Goal: Information Seeking & Learning: Check status

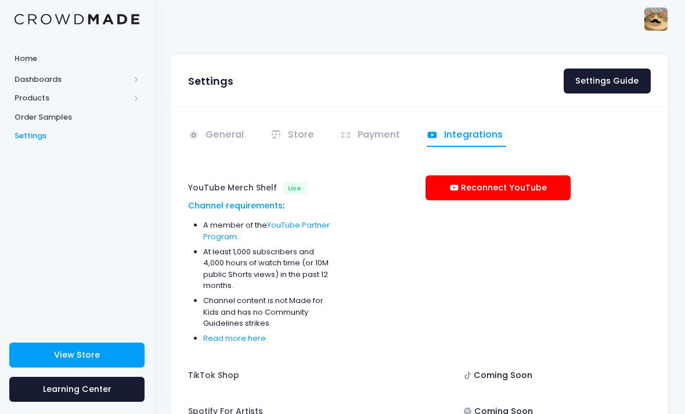
click at [218, 146] on link "General" at bounding box center [218, 135] width 60 height 23
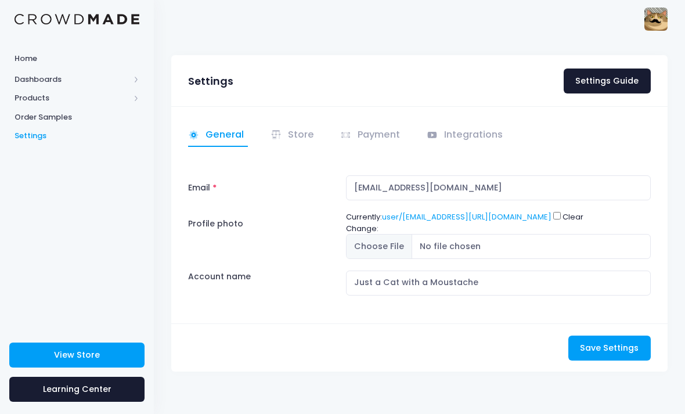
click at [41, 56] on span "Home" at bounding box center [77, 59] width 125 height 12
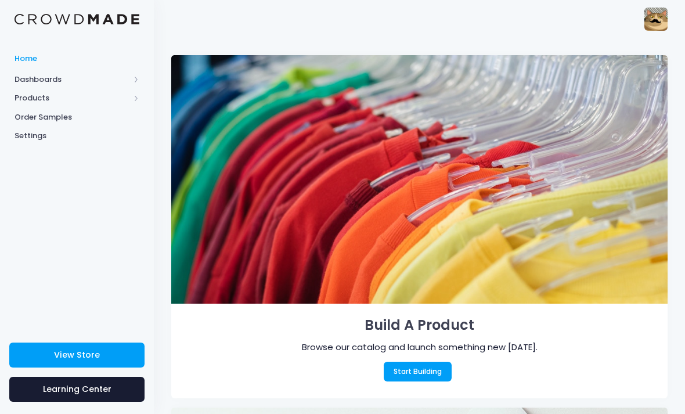
click at [75, 358] on span "View Store" at bounding box center [77, 355] width 46 height 12
click at [656, 19] on img at bounding box center [655, 19] width 23 height 23
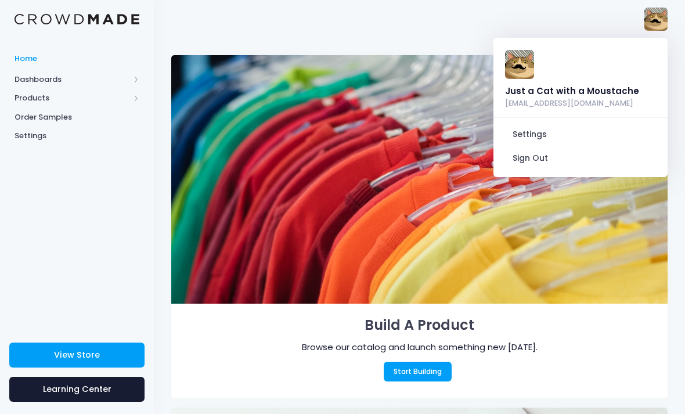
click at [31, 77] on span "Dashboards" at bounding box center [72, 80] width 115 height 12
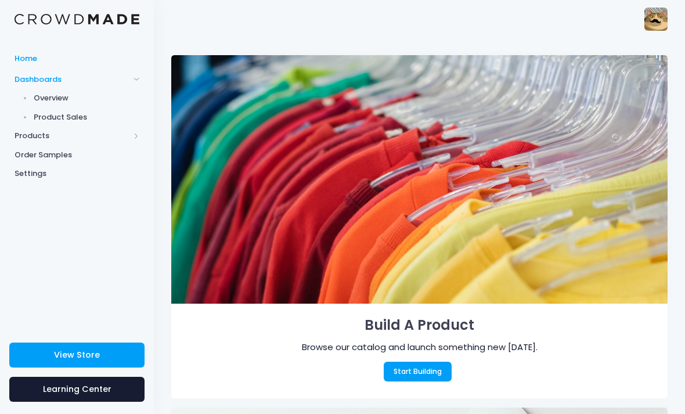
click at [59, 117] on span "Product Sales" at bounding box center [87, 117] width 106 height 12
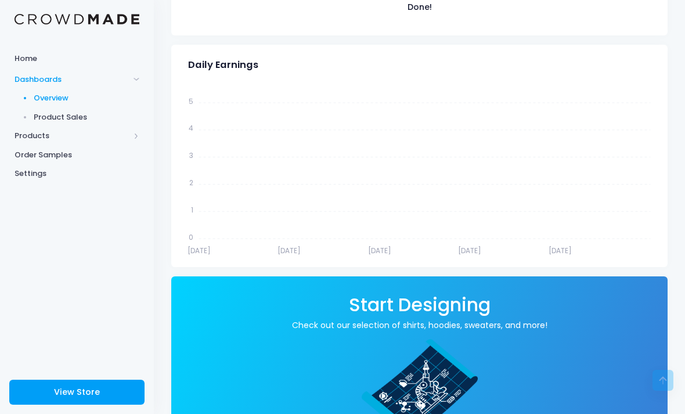
scroll to position [453, 0]
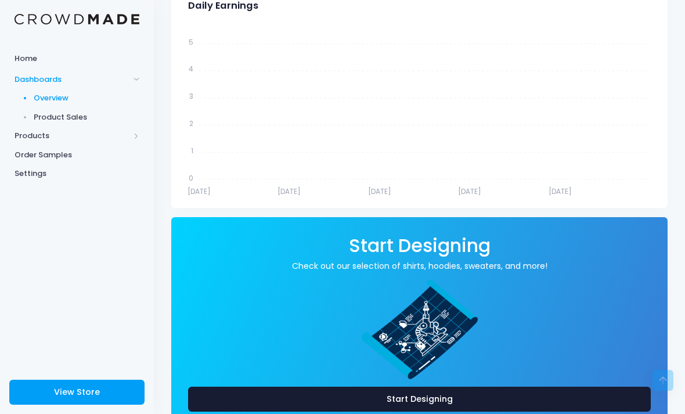
click at [55, 114] on span "Product Sales" at bounding box center [87, 117] width 106 height 12
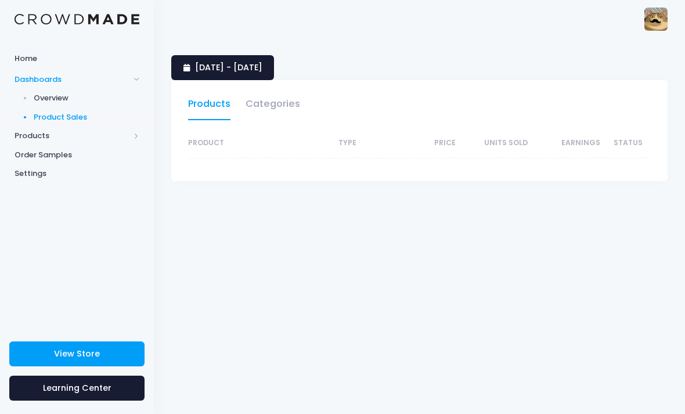
click at [35, 138] on span "Products" at bounding box center [72, 136] width 115 height 12
select select "25"
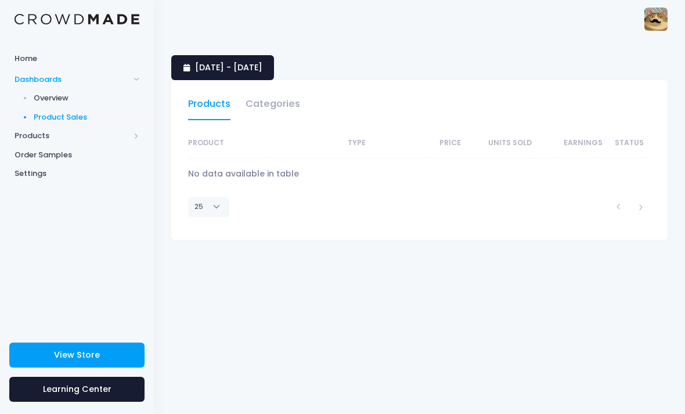
click at [38, 157] on span "Order Samples" at bounding box center [77, 155] width 125 height 12
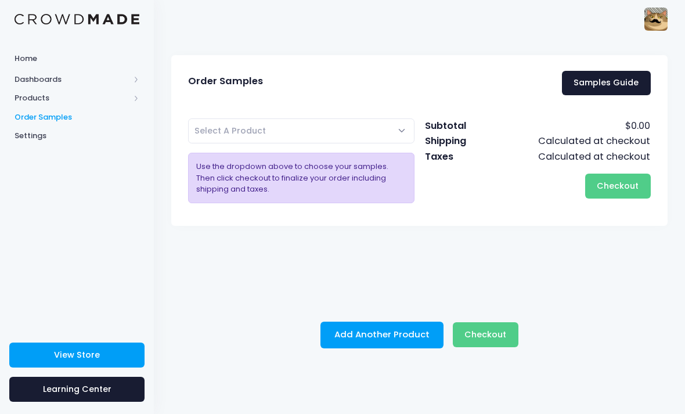
click at [33, 163] on div "Home Dashboards Overview Product Sales Products Product Builder Product Editor …" at bounding box center [77, 185] width 154 height 276
click at [32, 135] on span "Settings" at bounding box center [77, 136] width 125 height 12
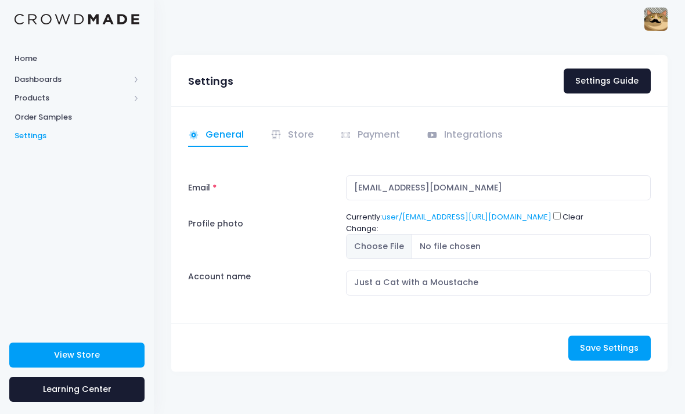
click at [24, 56] on span "Home" at bounding box center [77, 59] width 125 height 12
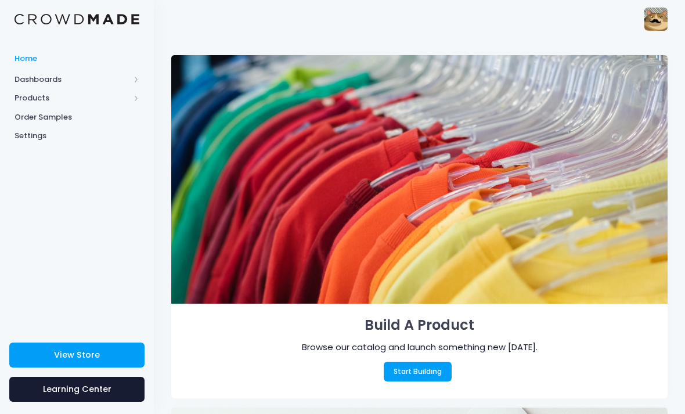
click at [40, 80] on span "Dashboards" at bounding box center [72, 80] width 115 height 12
click at [57, 120] on span "Product Sales" at bounding box center [87, 117] width 106 height 12
click at [57, 116] on span "Product Sales" at bounding box center [87, 117] width 106 height 12
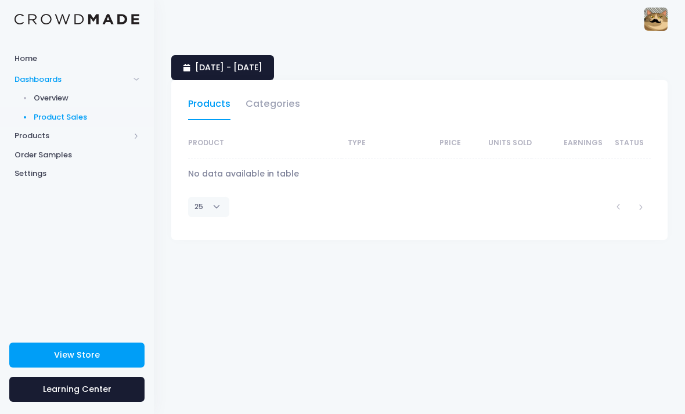
select select "25"
click at [262, 68] on span "21 August 2025 - 19 September 2025" at bounding box center [228, 68] width 67 height 12
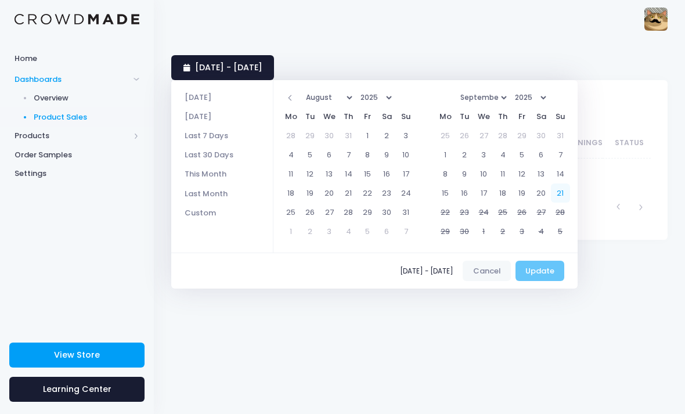
click at [543, 267] on div "08/21/2025 - 09/19/2025 Cancel Update" at bounding box center [374, 270] width 406 height 37
click at [444, 203] on td "22" at bounding box center [445, 212] width 19 height 19
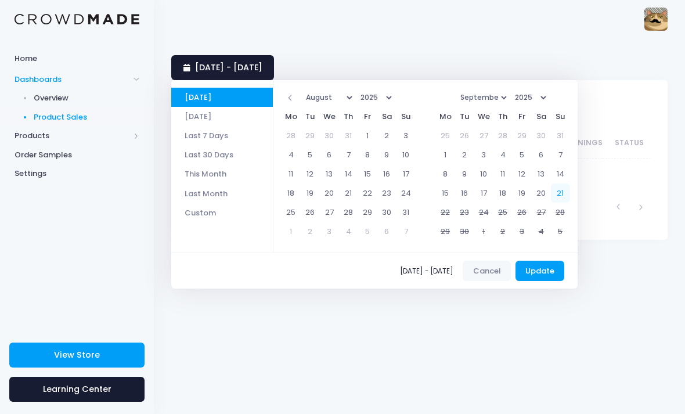
click at [538, 274] on button "Update" at bounding box center [539, 271] width 49 height 21
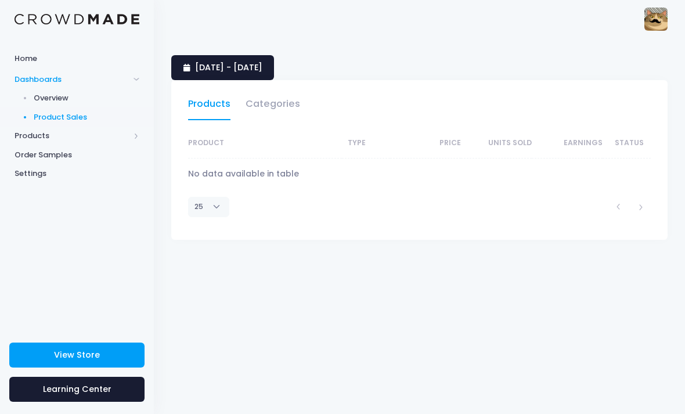
select select "25"
click at [334, 51] on div "[DATE] - [DATE] Products Categories Product Type Price Units Sold Earnings Stat…" at bounding box center [419, 226] width 531 height 376
click at [274, 74] on link "[DATE] - [DATE]" at bounding box center [222, 67] width 103 height 25
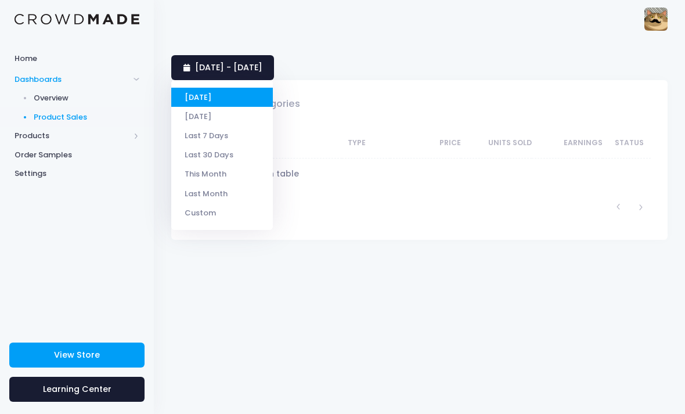
click at [230, 116] on li "[DATE]" at bounding box center [222, 116] width 102 height 19
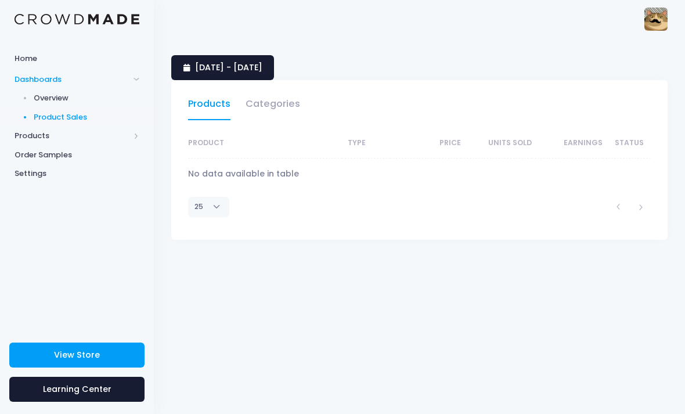
select select "25"
click at [262, 62] on span "20 September 2025 - 20 September 2025" at bounding box center [228, 68] width 67 height 12
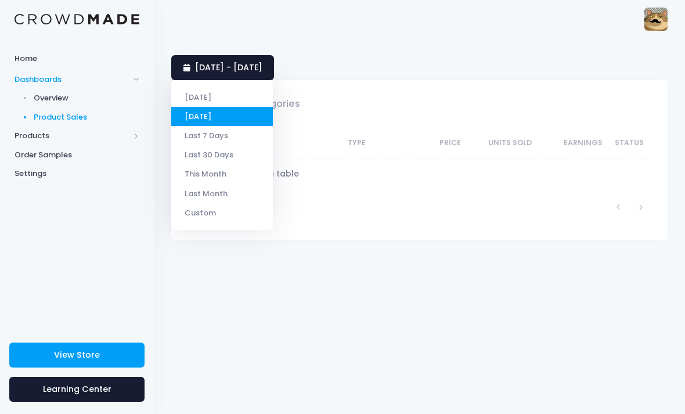
click at [222, 194] on li "Last Month" at bounding box center [222, 192] width 102 height 19
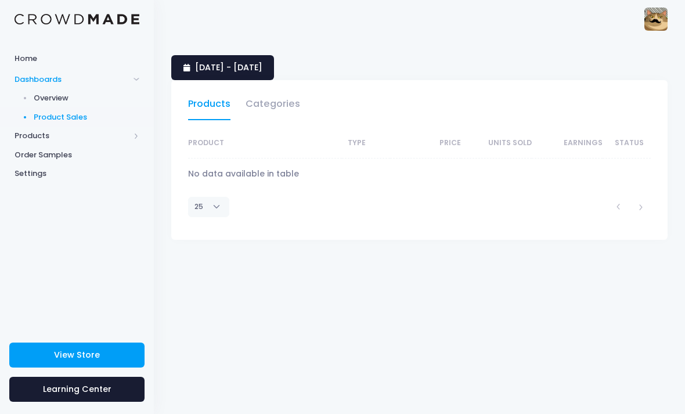
select select "25"
click at [262, 65] on span "1 August 2025 - 31 August 2025" at bounding box center [228, 68] width 67 height 12
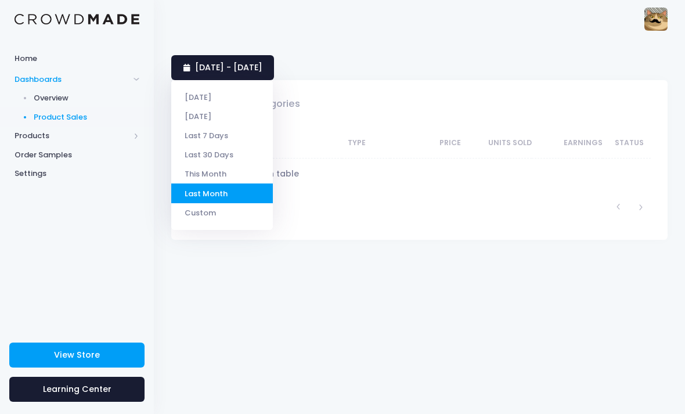
click at [233, 177] on li "This Month" at bounding box center [222, 173] width 102 height 19
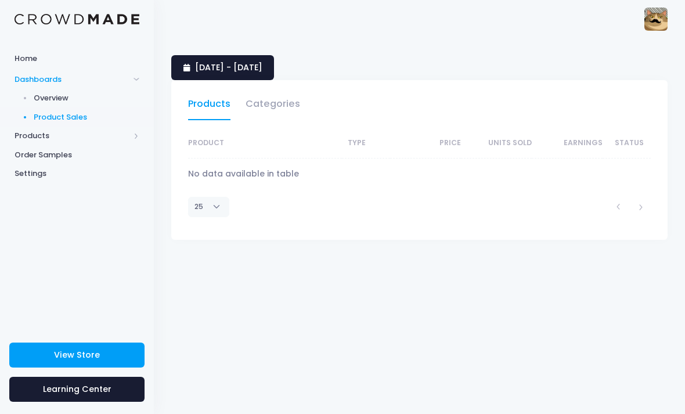
select select "25"
click at [44, 134] on span "Products" at bounding box center [72, 136] width 115 height 12
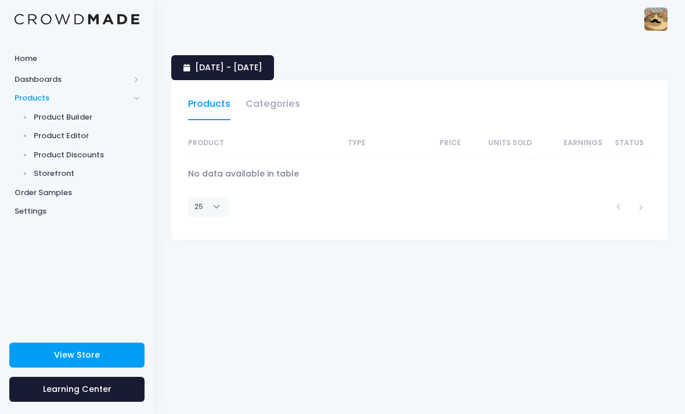
click at [37, 187] on span "Order Samples" at bounding box center [77, 193] width 125 height 12
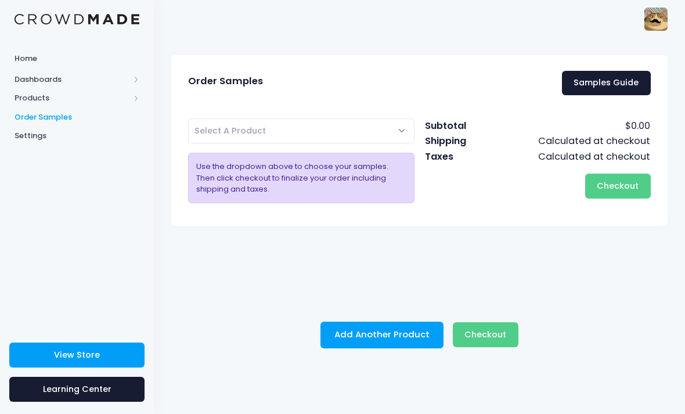
click at [33, 135] on span "Settings" at bounding box center [77, 136] width 125 height 12
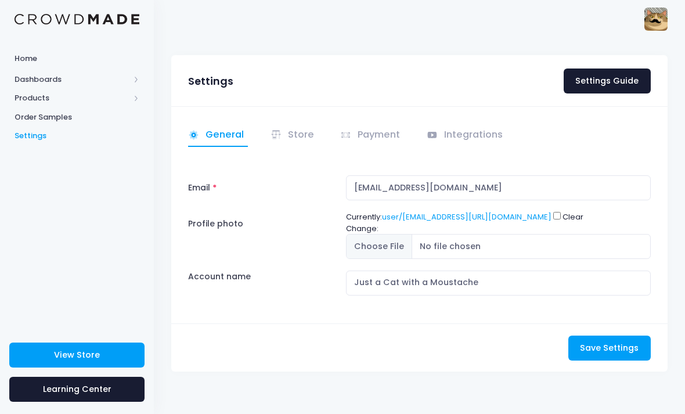
click at [296, 132] on link "Store" at bounding box center [294, 135] width 48 height 23
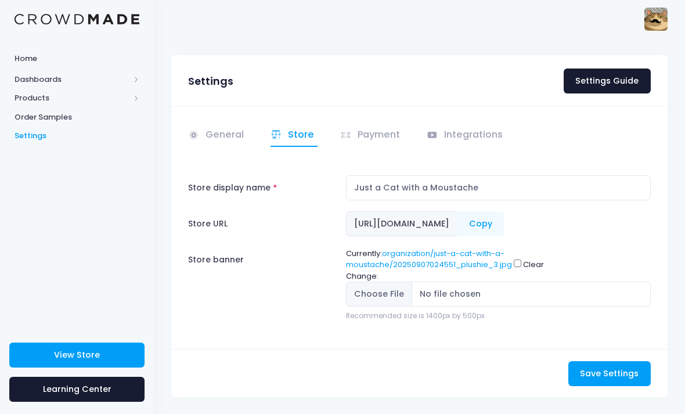
click at [30, 55] on span "Home" at bounding box center [77, 59] width 125 height 12
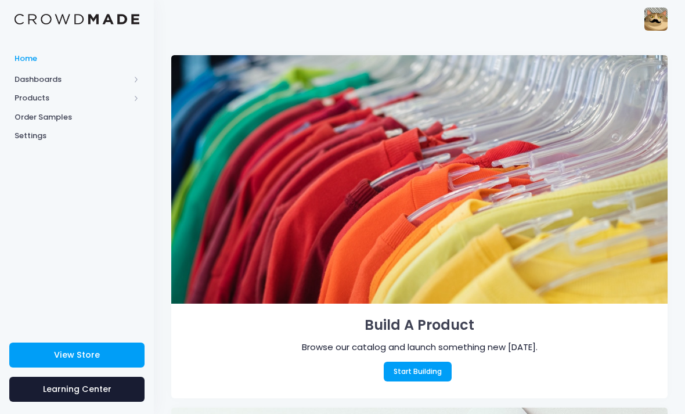
click at [666, 20] on img at bounding box center [655, 19] width 23 height 23
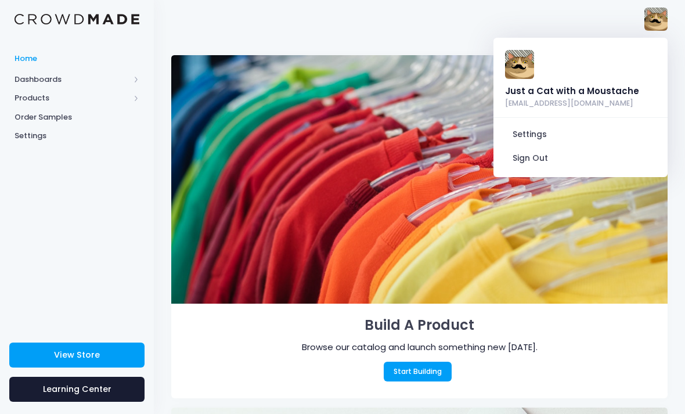
click at [518, 56] on img at bounding box center [519, 64] width 29 height 29
click at [545, 132] on link "Settings" at bounding box center [581, 135] width 156 height 22
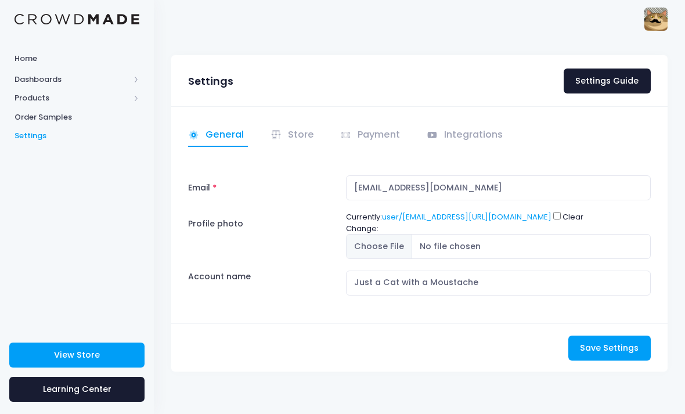
click at [374, 125] on link "Payment" at bounding box center [372, 135] width 64 height 23
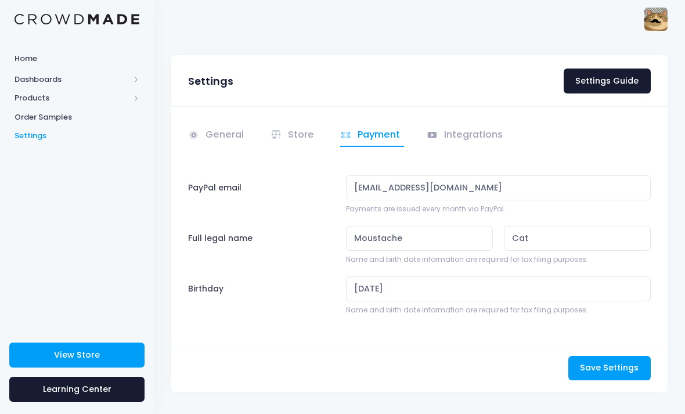
scroll to position [9, 0]
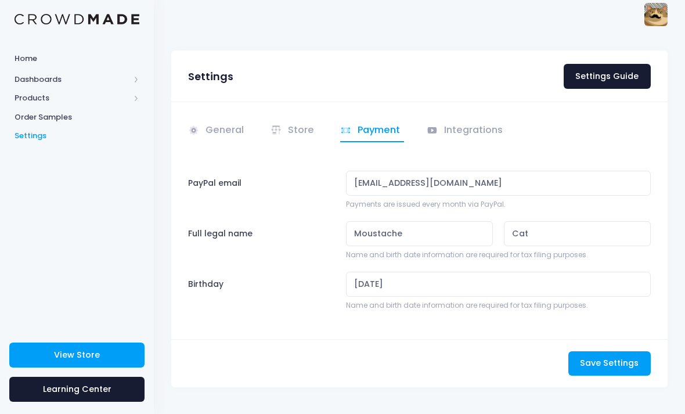
click at [460, 127] on link "Integrations" at bounding box center [467, 131] width 80 height 23
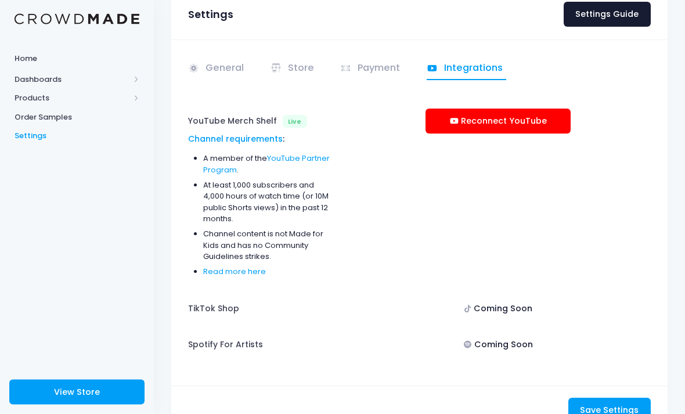
scroll to position [73, 0]
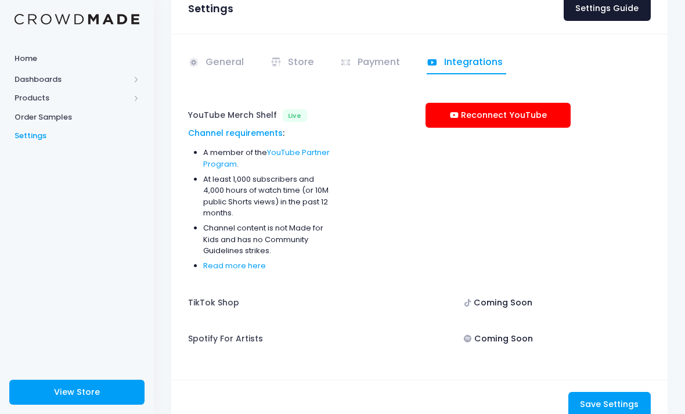
click at [382, 61] on link "Payment" at bounding box center [372, 63] width 64 height 23
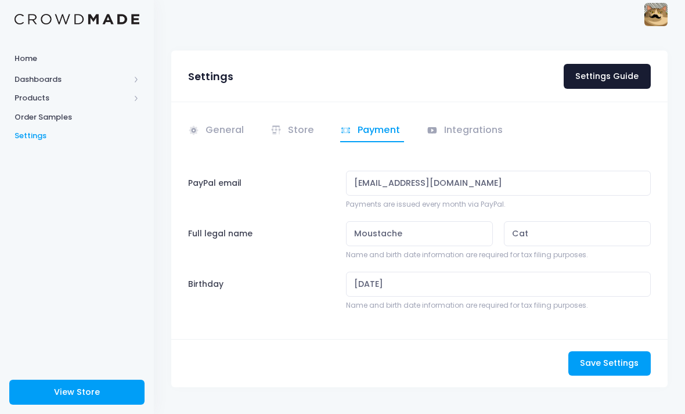
scroll to position [8, 0]
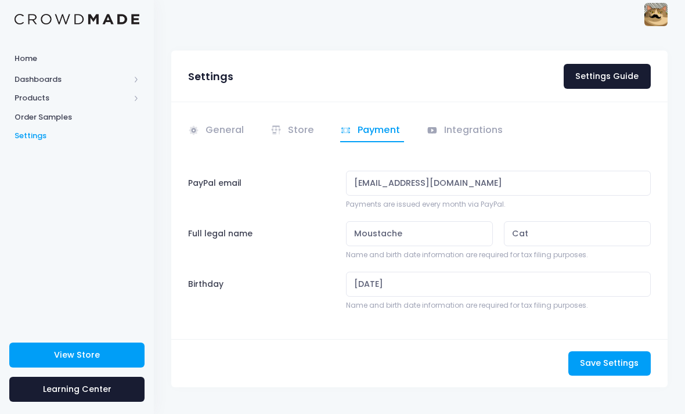
click at [304, 125] on link "Store" at bounding box center [294, 131] width 48 height 23
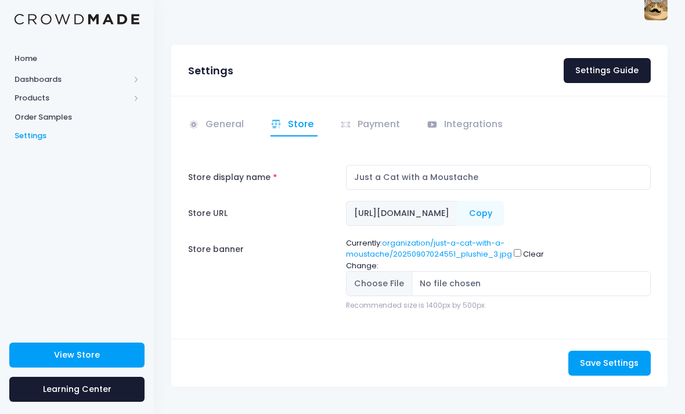
scroll to position [35, 0]
click at [214, 114] on link "General" at bounding box center [218, 125] width 60 height 23
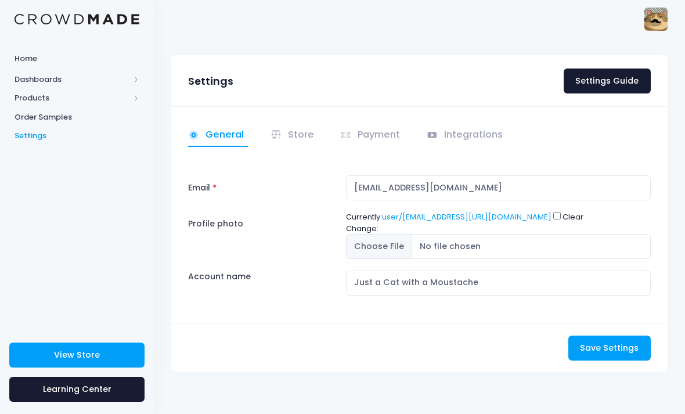
click at [32, 56] on span "Home" at bounding box center [77, 59] width 125 height 12
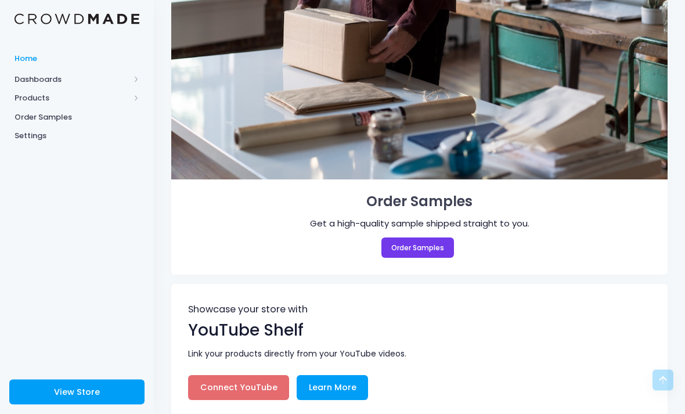
scroll to position [937, 0]
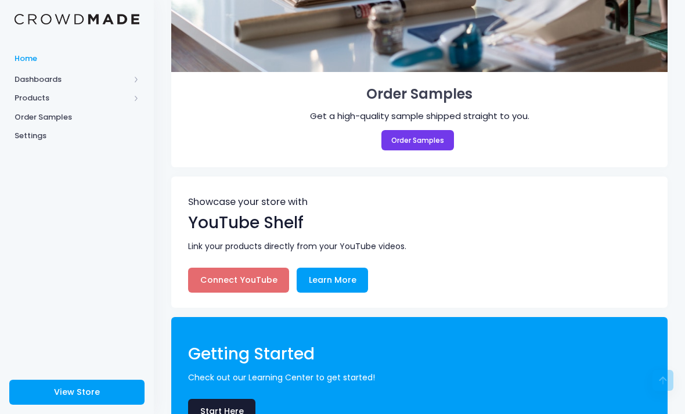
click at [24, 81] on span "Dashboards" at bounding box center [72, 80] width 115 height 12
click at [46, 101] on span "Overview" at bounding box center [87, 98] width 106 height 12
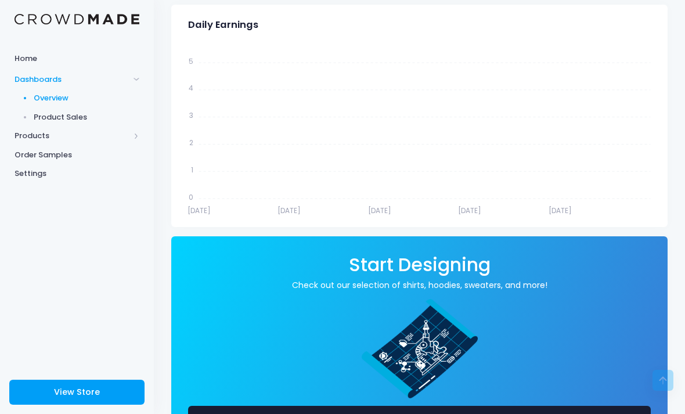
scroll to position [453, 0]
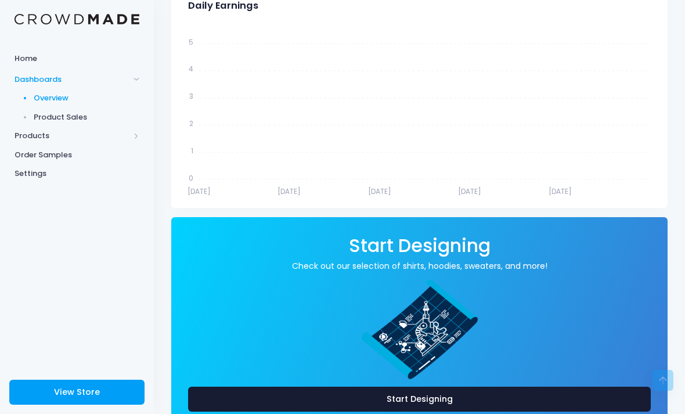
click at [63, 117] on span "Product Sales" at bounding box center [87, 117] width 106 height 12
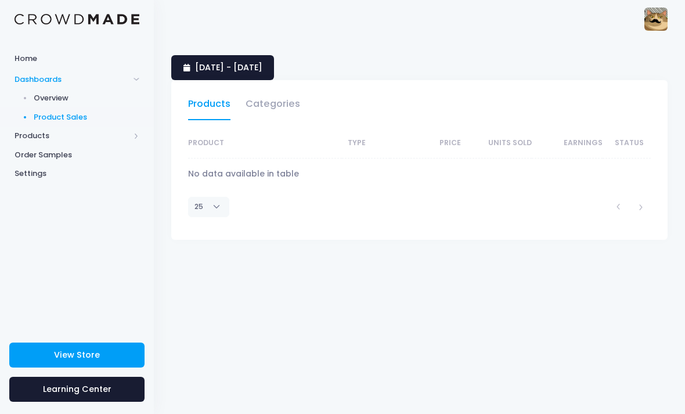
select select "25"
click at [39, 145] on link "Order Samples" at bounding box center [77, 154] width 154 height 19
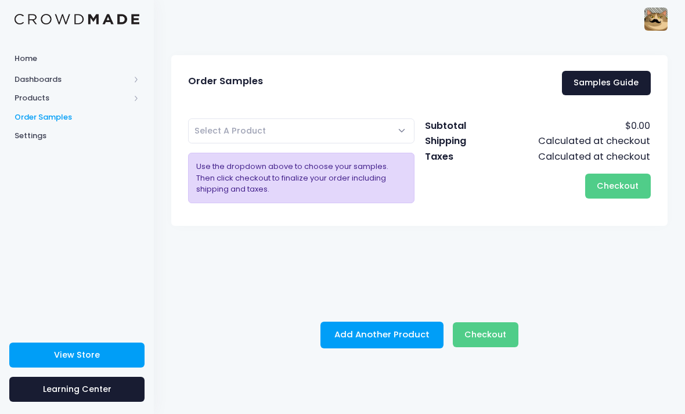
click at [35, 104] on span "Products" at bounding box center [77, 98] width 154 height 19
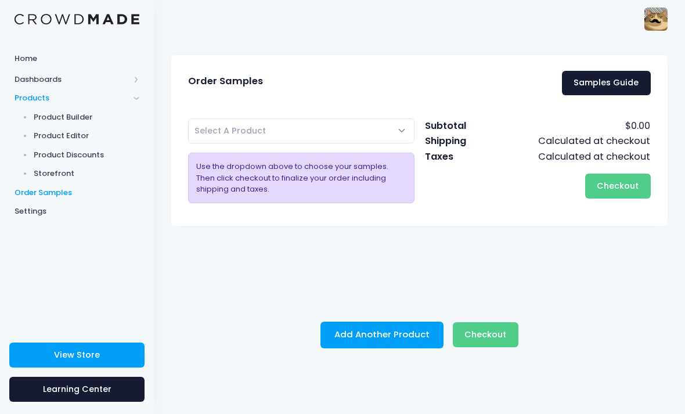
click at [41, 169] on span "Storefront" at bounding box center [87, 174] width 106 height 12
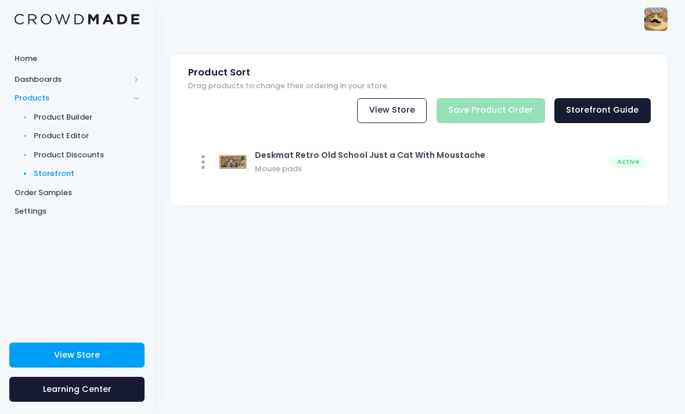
click at [460, 156] on span "Deskmat Retro Old School Just a Cat With Moustache" at bounding box center [370, 155] width 230 height 12
click at [204, 153] on icon at bounding box center [203, 162] width 19 height 19
click at [206, 168] on icon at bounding box center [203, 162] width 19 height 19
click at [207, 165] on icon at bounding box center [203, 162] width 19 height 19
click at [417, 101] on link "View Store" at bounding box center [392, 110] width 70 height 25
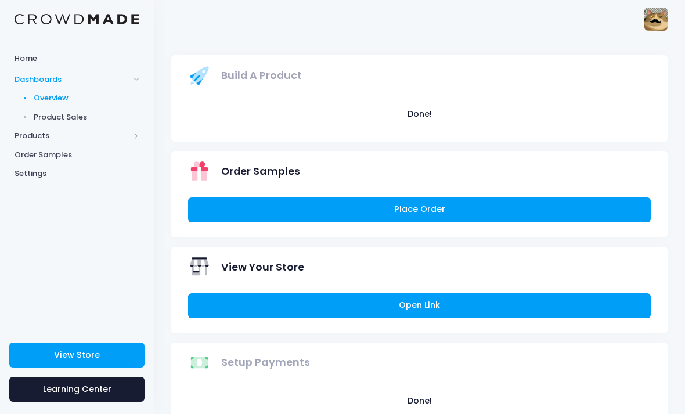
scroll to position [33, 0]
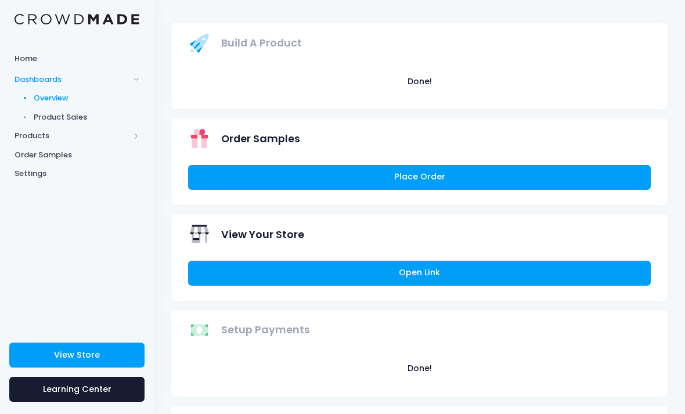
click at [44, 116] on span "Product Sales" at bounding box center [87, 117] width 106 height 12
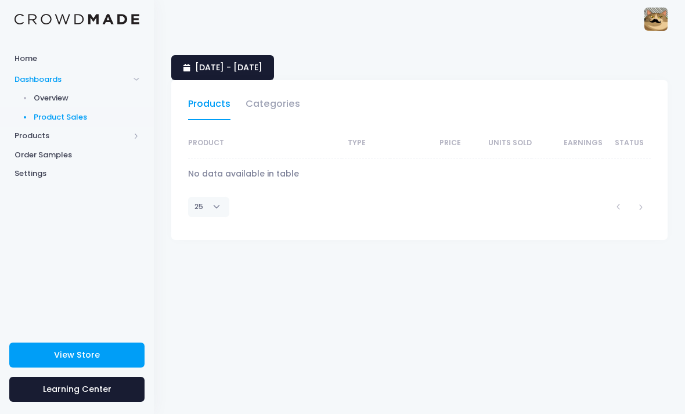
select select "25"
click at [277, 107] on link "Categories" at bounding box center [273, 106] width 55 height 27
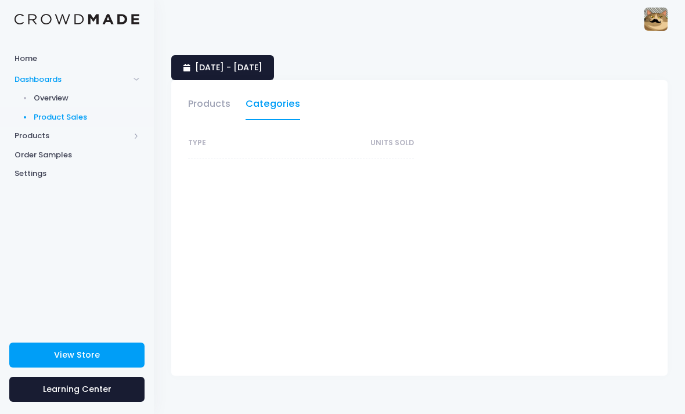
click at [226, 106] on link "Products" at bounding box center [209, 106] width 42 height 27
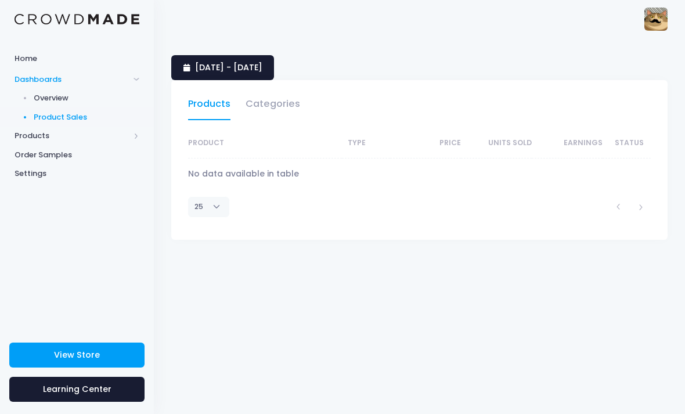
click at [274, 74] on link "21 August 2025 - 19 September 2025" at bounding box center [222, 67] width 103 height 25
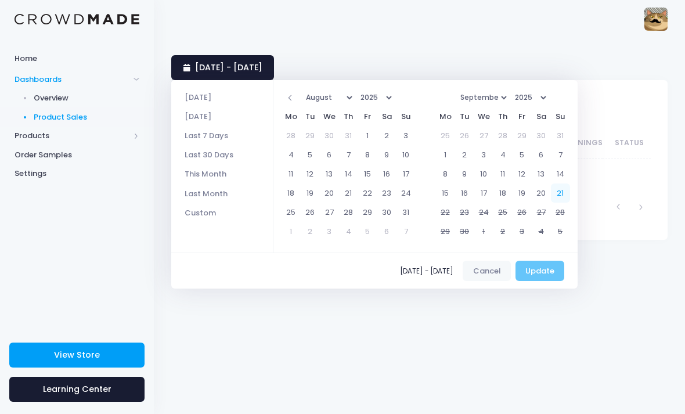
click at [546, 277] on div "08/21/2025 - 09/19/2025 Cancel Update" at bounding box center [374, 270] width 406 height 37
click at [548, 268] on div "08/21/2025 - 09/19/2025 Cancel Update" at bounding box center [374, 270] width 406 height 37
click at [547, 273] on div "08/21/2025 - 09/19/2025 Cancel Update" at bounding box center [374, 270] width 406 height 37
click at [551, 269] on div "09/19/2025 - 09/21/2025 Cancel Update" at bounding box center [374, 270] width 406 height 37
click at [549, 279] on div "09/19/2025 - 09/21/2025 Cancel Update" at bounding box center [374, 270] width 406 height 37
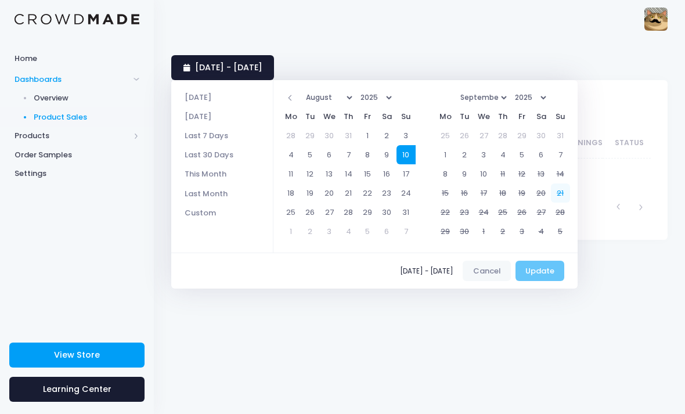
click at [544, 191] on td "20" at bounding box center [541, 192] width 19 height 19
click at [560, 191] on td "21" at bounding box center [560, 192] width 19 height 19
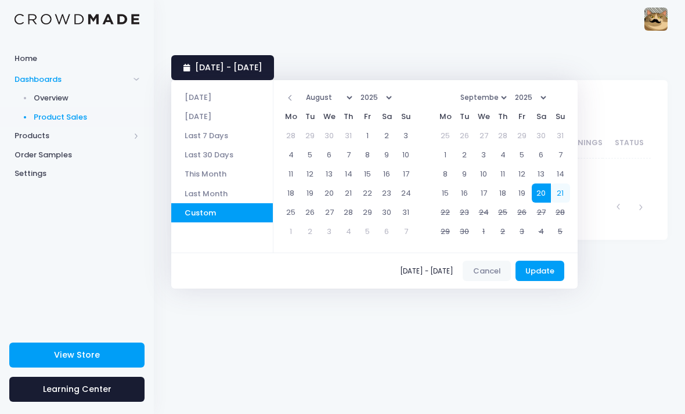
click at [546, 273] on button "Update" at bounding box center [539, 271] width 49 height 21
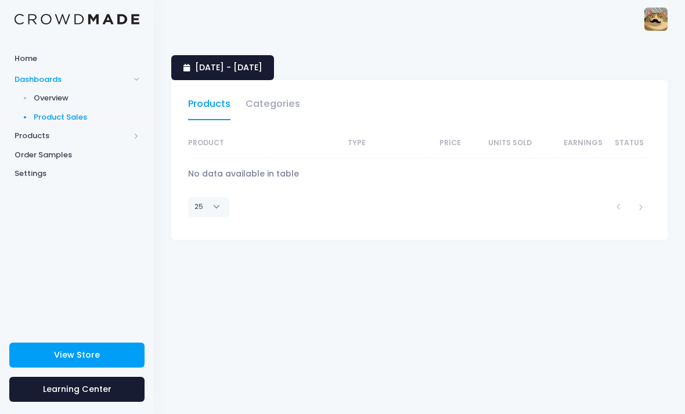
select select "25"
click at [261, 62] on span "[DATE] - [DATE]" at bounding box center [228, 68] width 67 height 12
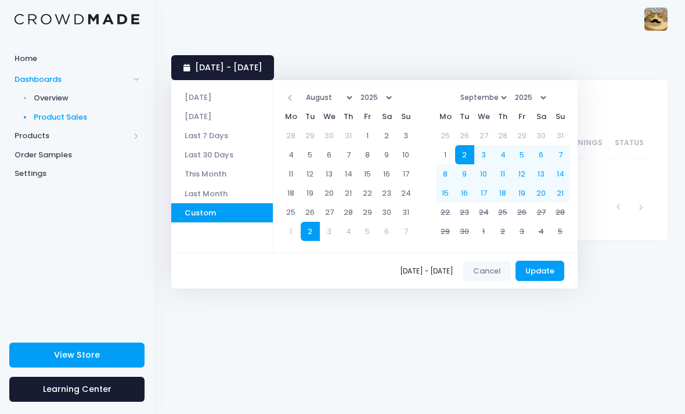
click at [551, 268] on button "Update" at bounding box center [539, 271] width 49 height 21
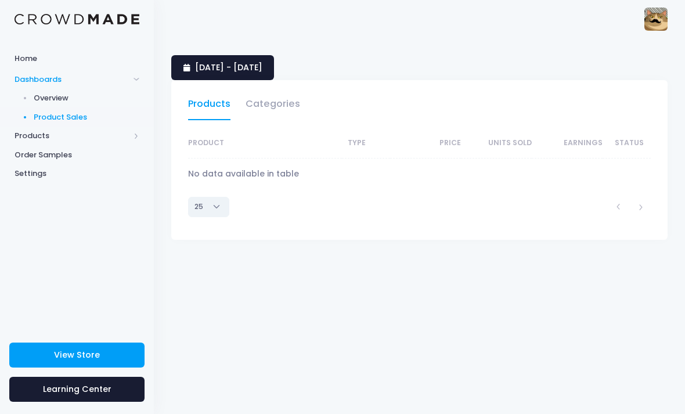
click at [218, 207] on select "10 25 50 100" at bounding box center [208, 207] width 41 height 20
select select "100"
click at [262, 67] on span "[DATE] - [DATE]" at bounding box center [228, 68] width 67 height 12
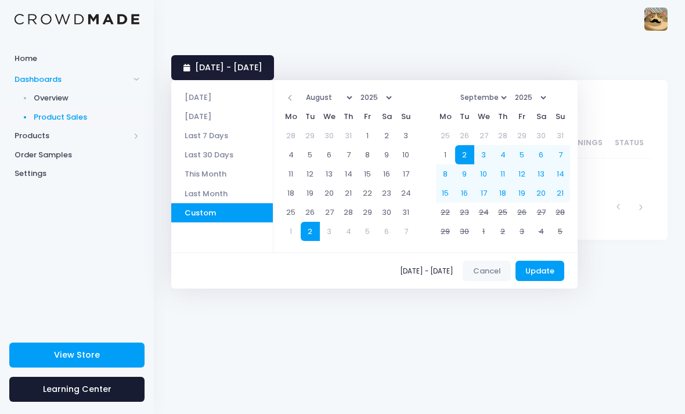
click at [234, 136] on li "Last 7 Days" at bounding box center [222, 135] width 102 height 19
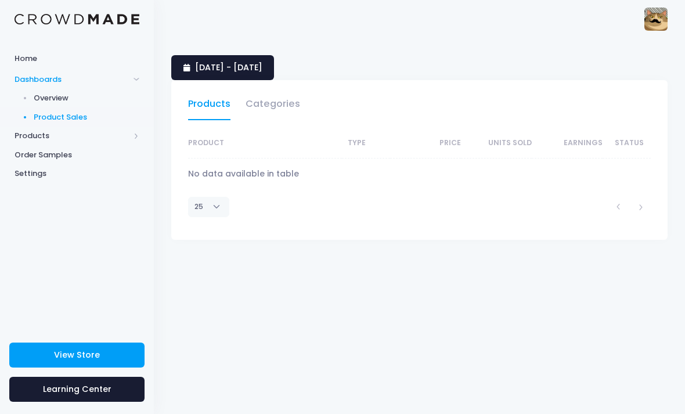
select select "25"
click at [262, 70] on span "14 September 2025 - 20 September 2025" at bounding box center [228, 68] width 67 height 12
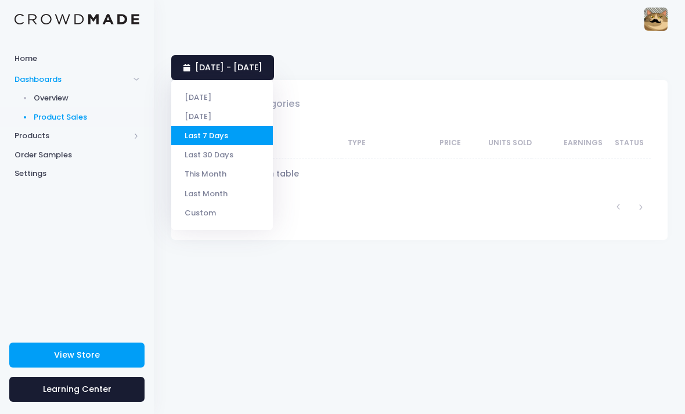
click at [236, 100] on li "[DATE]" at bounding box center [222, 97] width 102 height 19
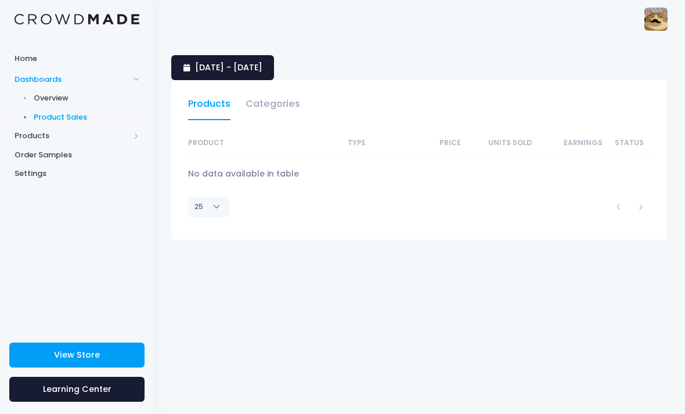
select select "25"
click at [261, 66] on span "21 September 2025 - 21 September 2025" at bounding box center [228, 68] width 67 height 12
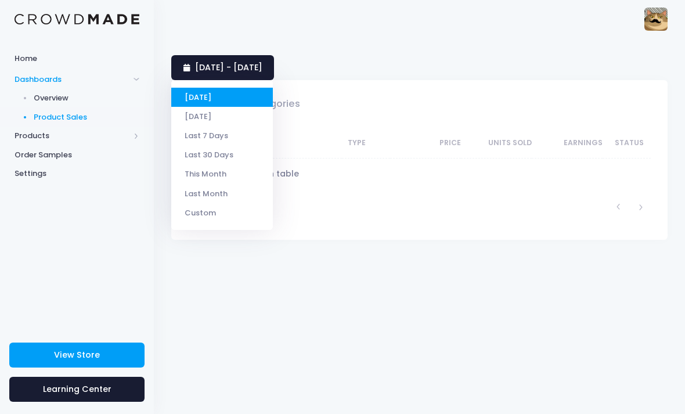
click at [239, 116] on li "[DATE]" at bounding box center [222, 116] width 102 height 19
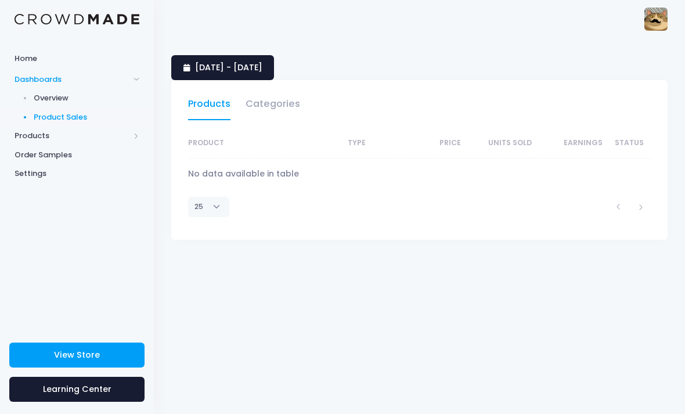
select select "25"
click at [254, 71] on span "[DATE] - [DATE]" at bounding box center [228, 68] width 67 height 12
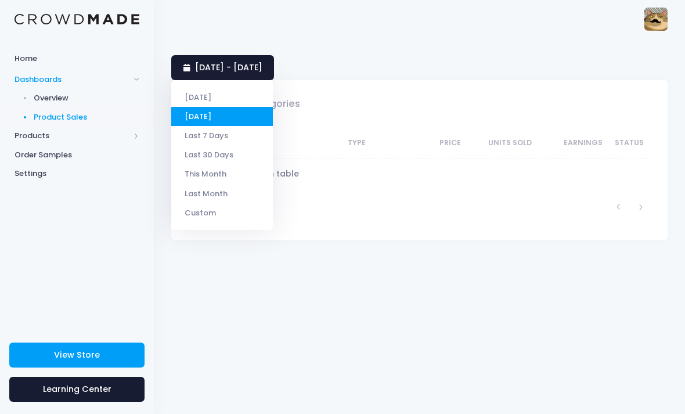
click at [237, 98] on li "[DATE]" at bounding box center [222, 97] width 102 height 19
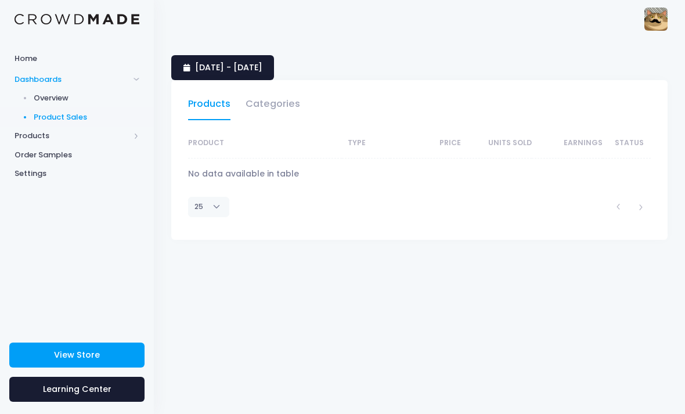
select select "25"
click at [274, 74] on link "[DATE] - [DATE]" at bounding box center [222, 67] width 103 height 25
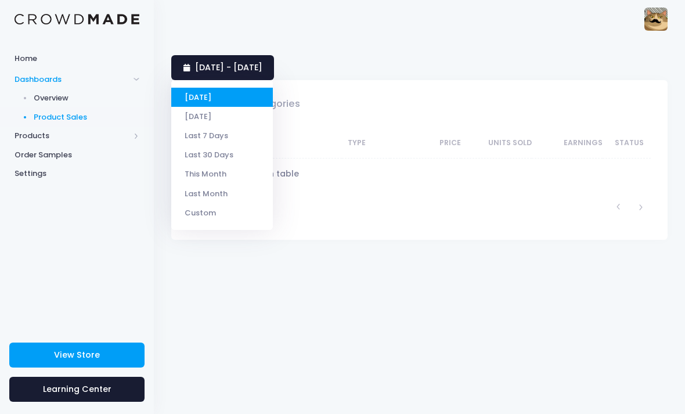
click at [222, 121] on li "[DATE]" at bounding box center [222, 116] width 102 height 19
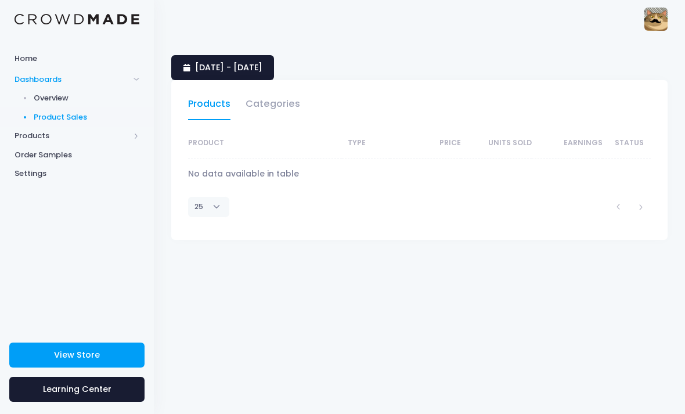
select select "25"
click at [665, 14] on img at bounding box center [655, 19] width 23 height 23
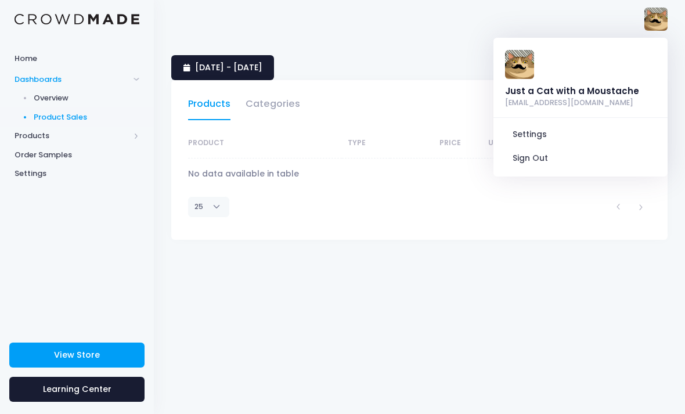
click at [594, 23] on div "Just a Cat with a Moustache pzipotjo@gmail.com Settings Sign Out" at bounding box center [419, 19] width 496 height 38
